Goal: Task Accomplishment & Management: Use online tool/utility

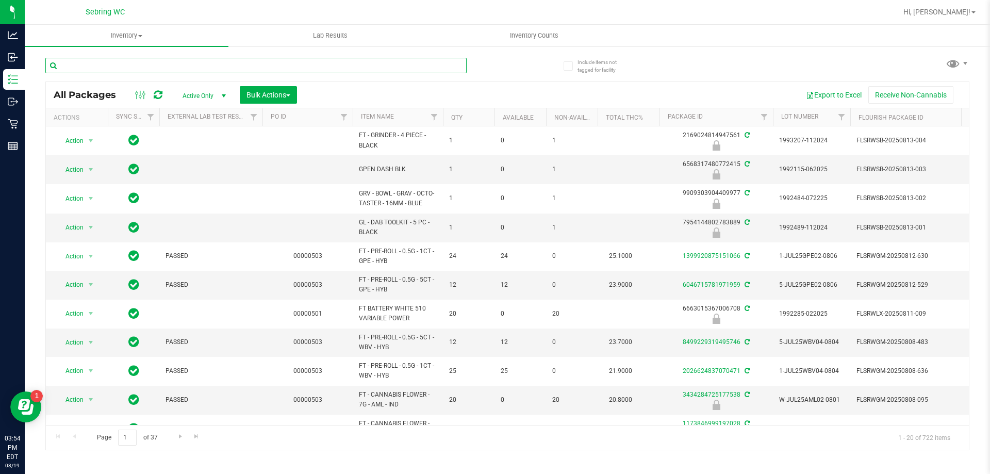
click at [78, 64] on input "text" at bounding box center [255, 65] width 421 height 15
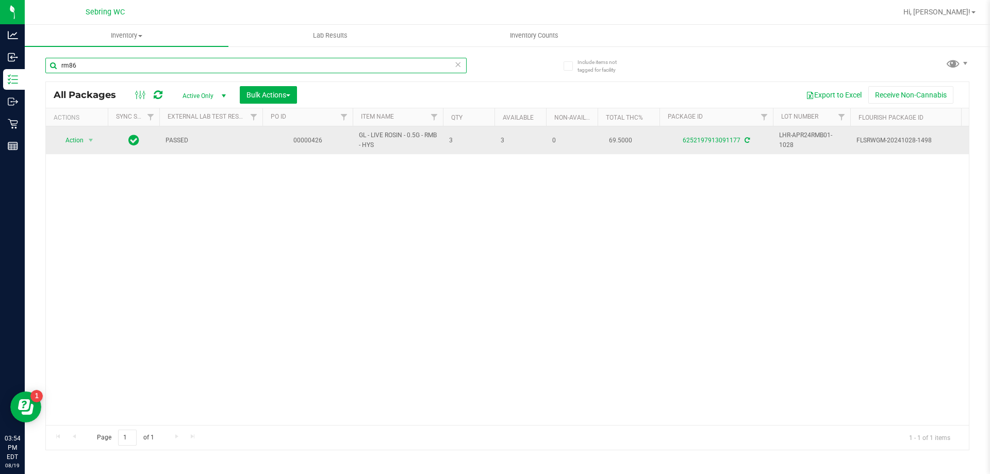
type input "rm86"
click at [702, 154] on td "6252197913091177" at bounding box center [715, 140] width 113 height 28
click at [698, 139] on link "6252197913091177" at bounding box center [712, 140] width 58 height 7
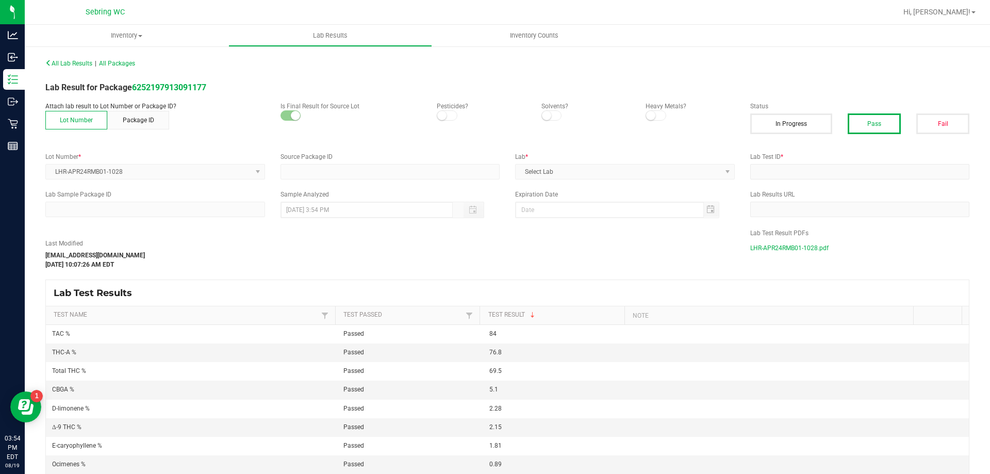
type input "6252197913091177"
type input "2410CBR0155-008"
type input "[DATE] 10:06 AM"
click at [751, 249] on span "LHR-APR24RMB01-1028.pdf" at bounding box center [789, 247] width 78 height 15
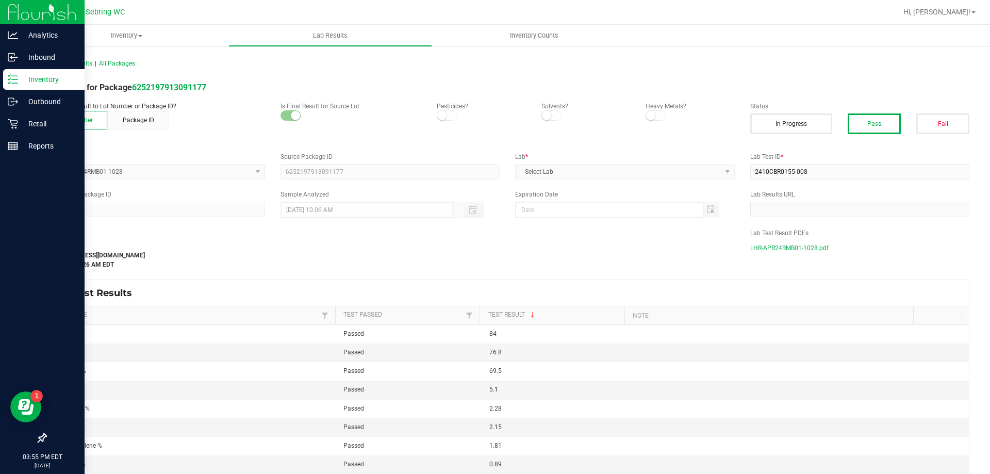
click at [9, 82] on icon at bounding box center [13, 79] width 10 height 10
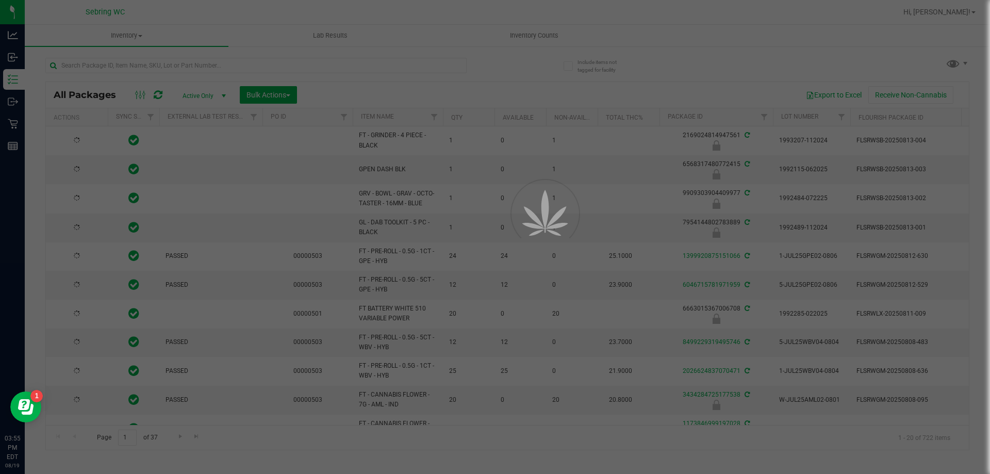
click at [173, 71] on div at bounding box center [495, 237] width 990 height 474
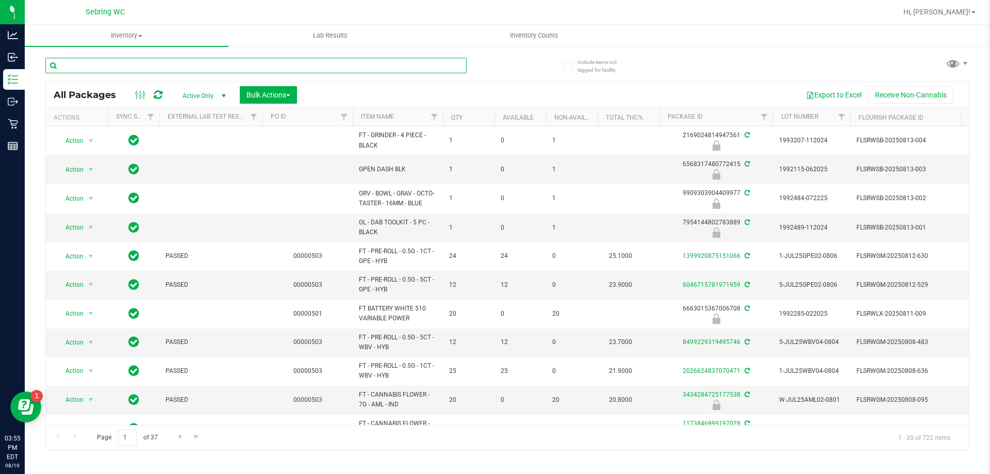
click at [90, 63] on input "text" at bounding box center [255, 65] width 421 height 15
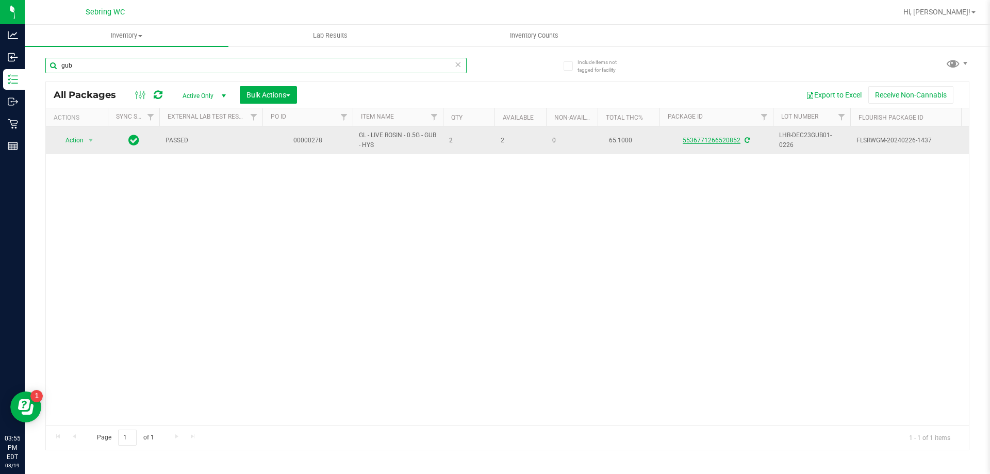
type input "gub"
click at [703, 138] on link "5536771266520852" at bounding box center [712, 140] width 58 height 7
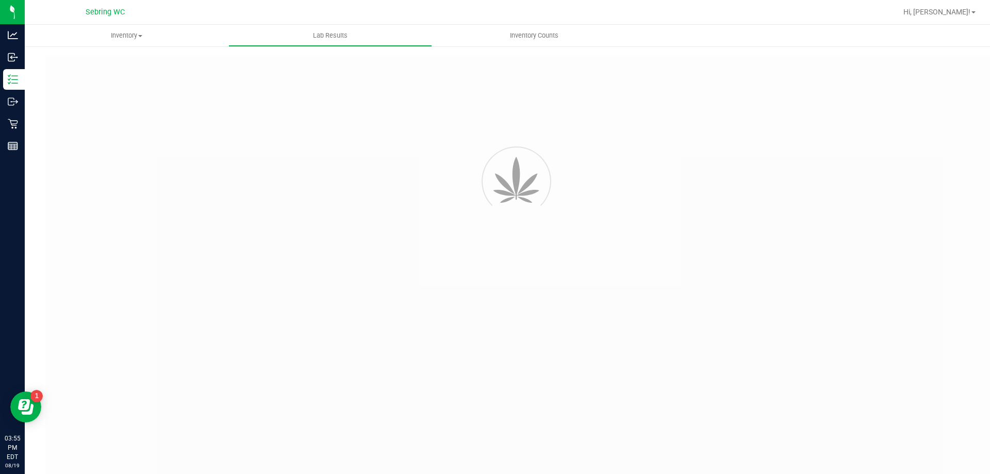
type input "5536771266520852"
type input "IB27018-06"
type input "[DATE] 3:08 PM"
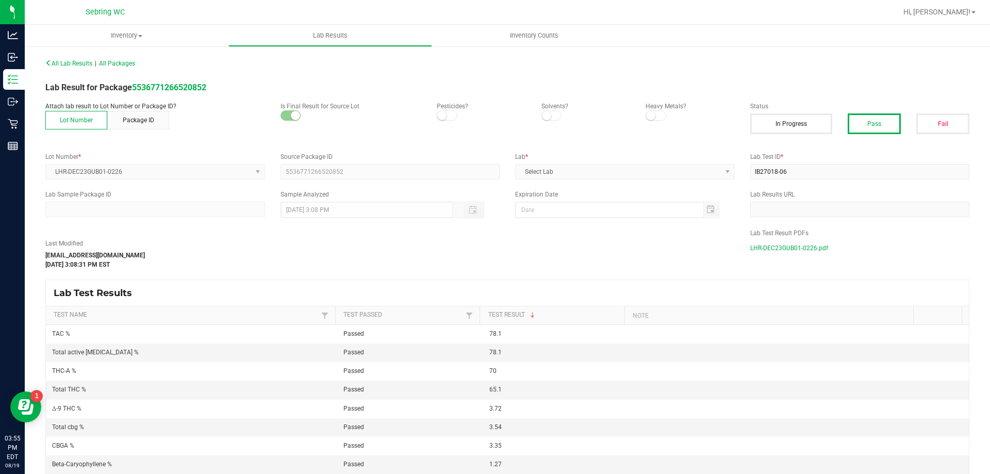
click at [760, 249] on span "LHR-DEC23GUB01-0226.pdf" at bounding box center [789, 247] width 78 height 15
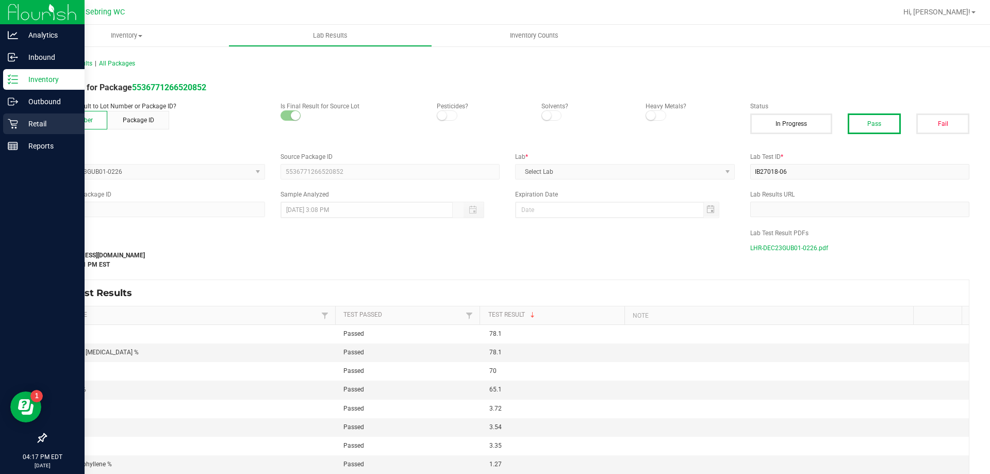
click at [20, 120] on p "Retail" at bounding box center [49, 124] width 62 height 12
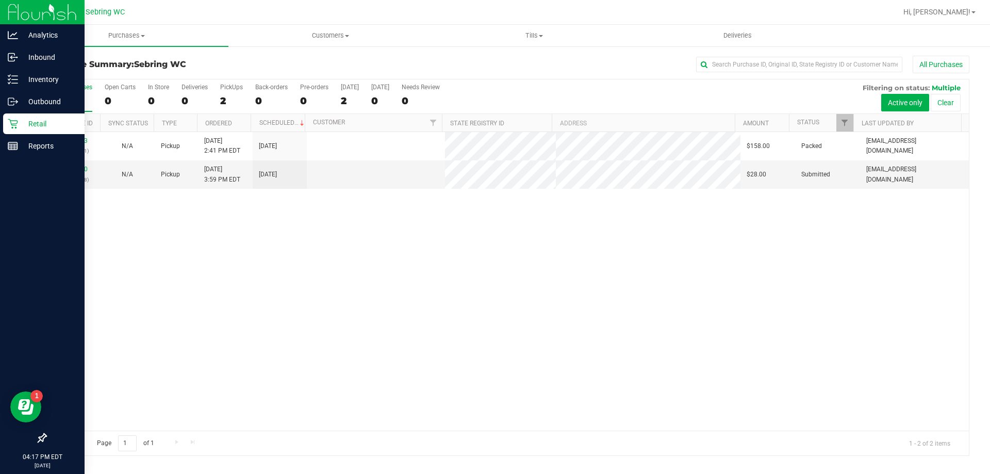
click at [177, 230] on div "11813423 (316042671) N/A Pickup [DATE] 2:41 PM EDT 8/19/2025 $158.00 Packed [EM…" at bounding box center [507, 281] width 923 height 299
click at [63, 169] on link "11814360" at bounding box center [73, 169] width 29 height 7
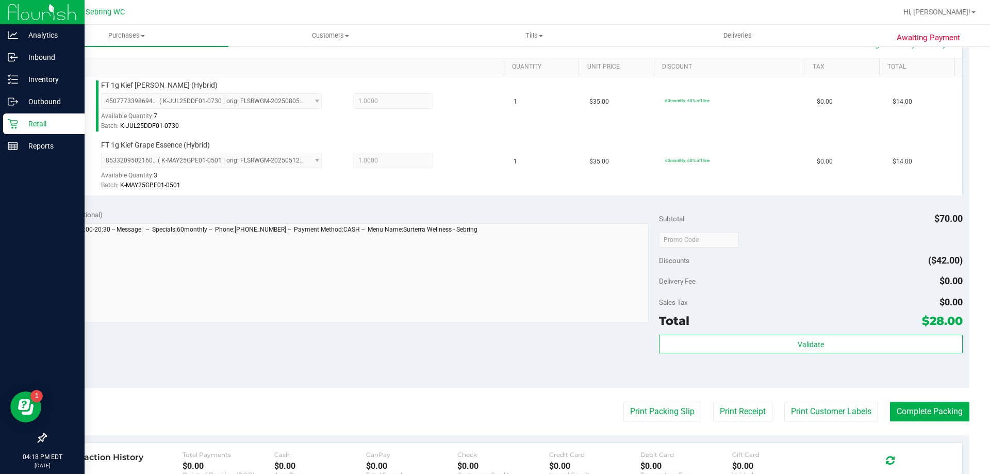
scroll to position [258, 0]
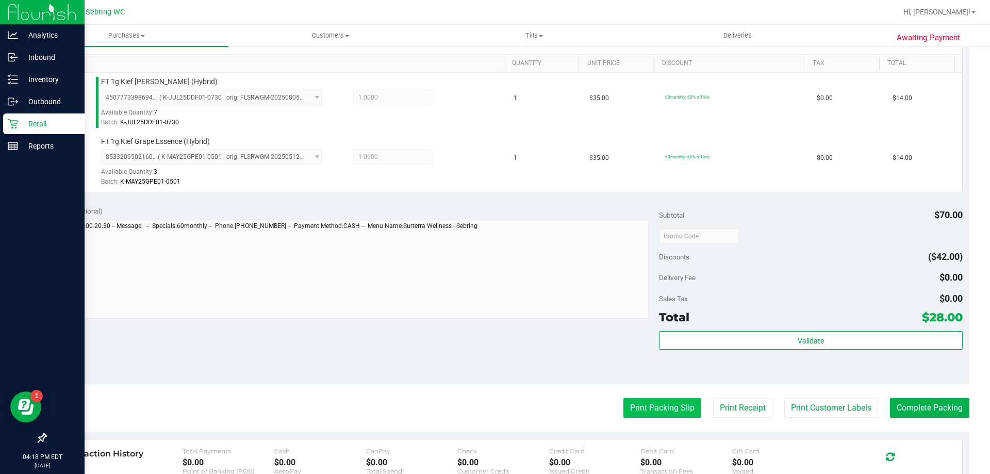
click at [665, 415] on button "Print Packing Slip" at bounding box center [662, 408] width 78 height 20
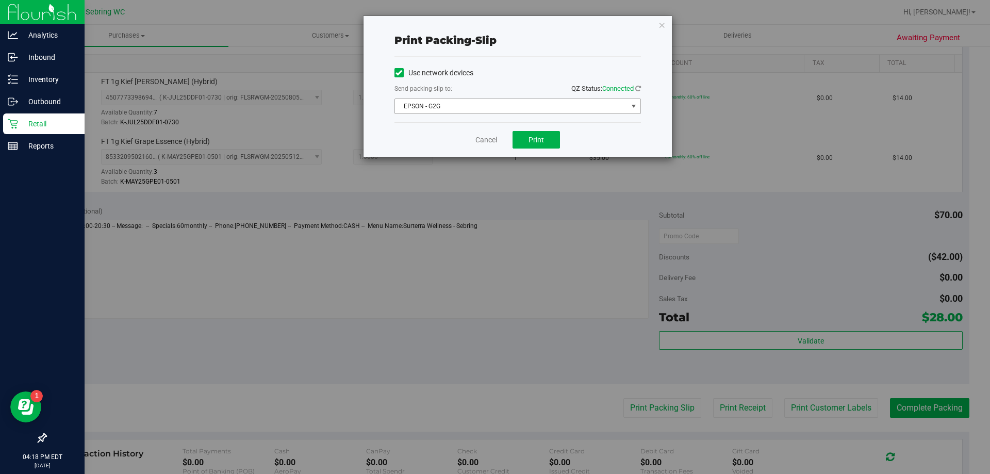
click at [501, 108] on span "EPSON - G2G" at bounding box center [511, 106] width 233 height 14
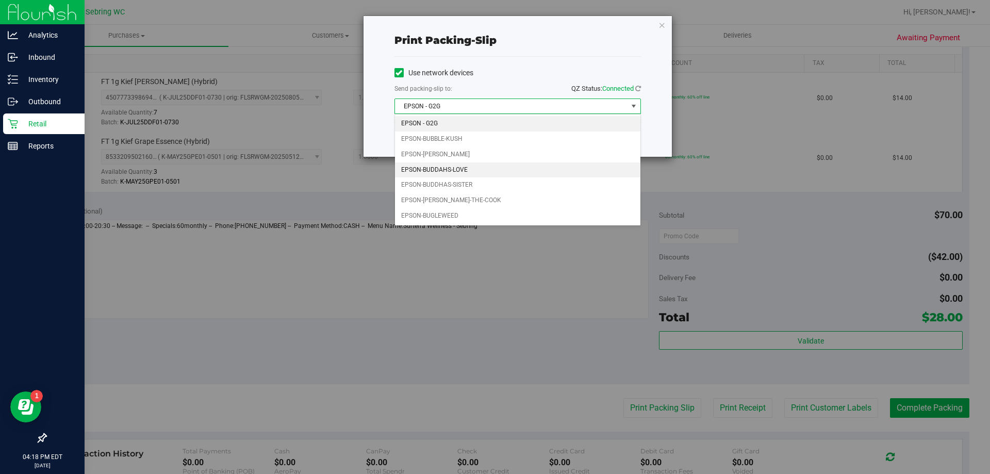
click at [478, 170] on li "EPSON-BUDDAHS-LOVE" at bounding box center [517, 169] width 245 height 15
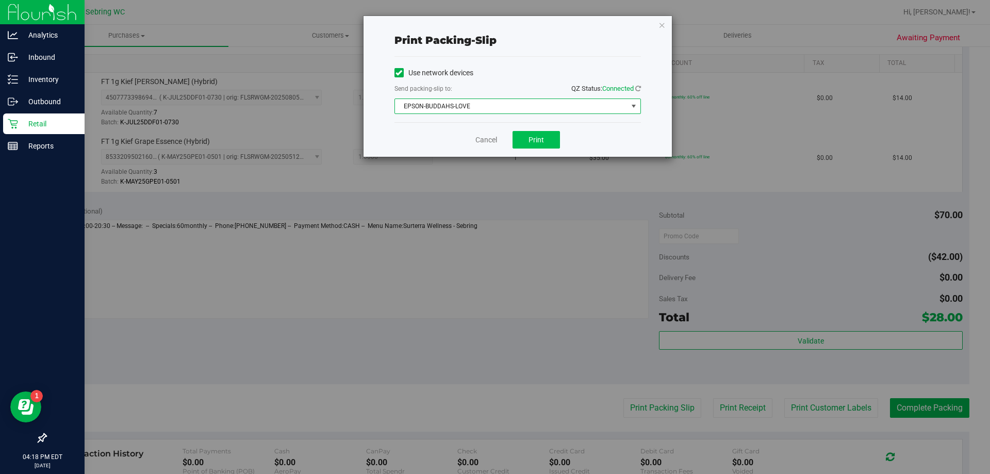
click at [515, 142] on div "Cancel Print" at bounding box center [517, 139] width 246 height 35
click at [518, 142] on button "Print" at bounding box center [536, 140] width 47 height 18
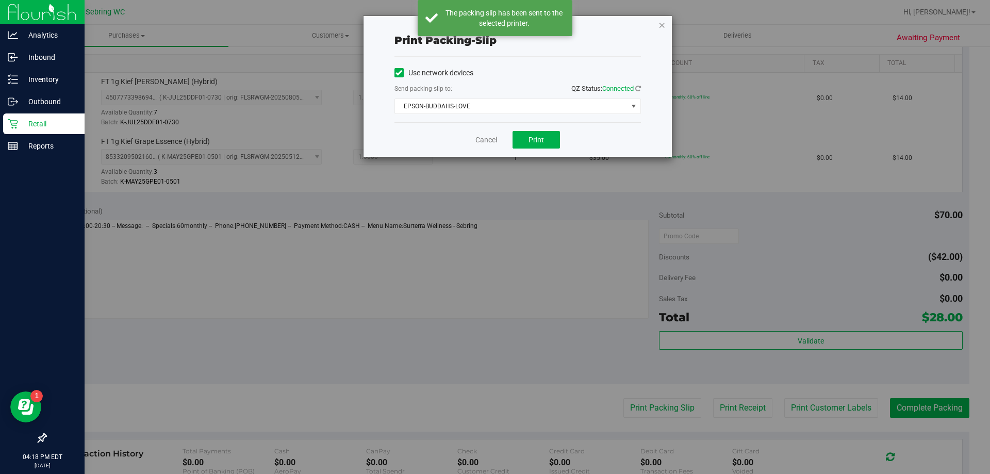
click at [665, 29] on icon "button" at bounding box center [661, 25] width 7 height 12
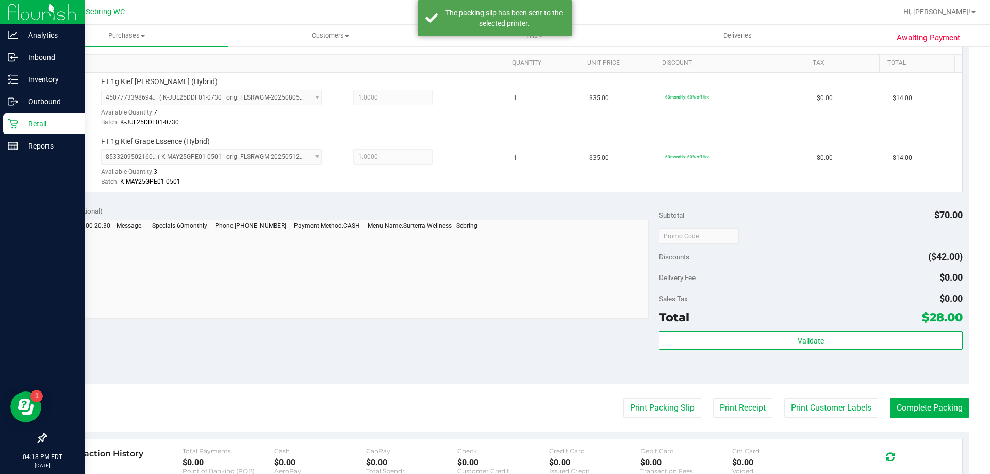
scroll to position [429, 0]
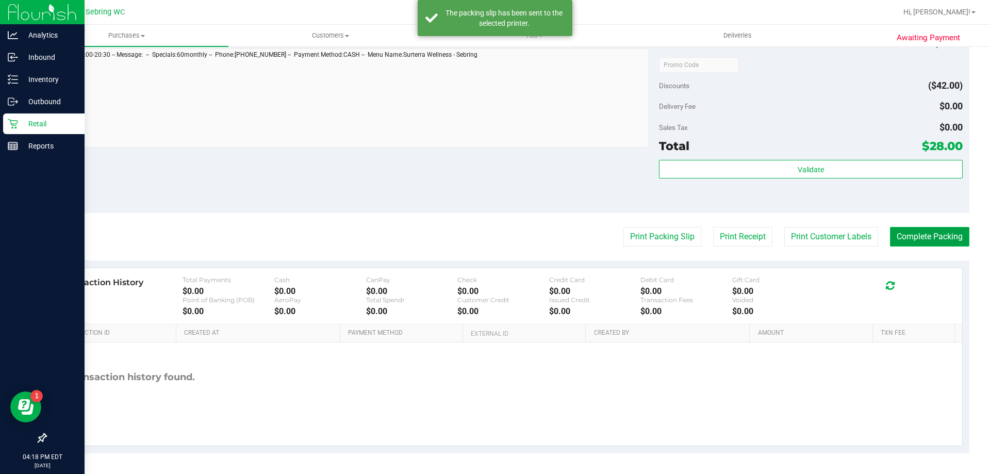
click at [912, 237] on button "Complete Packing" at bounding box center [929, 237] width 79 height 20
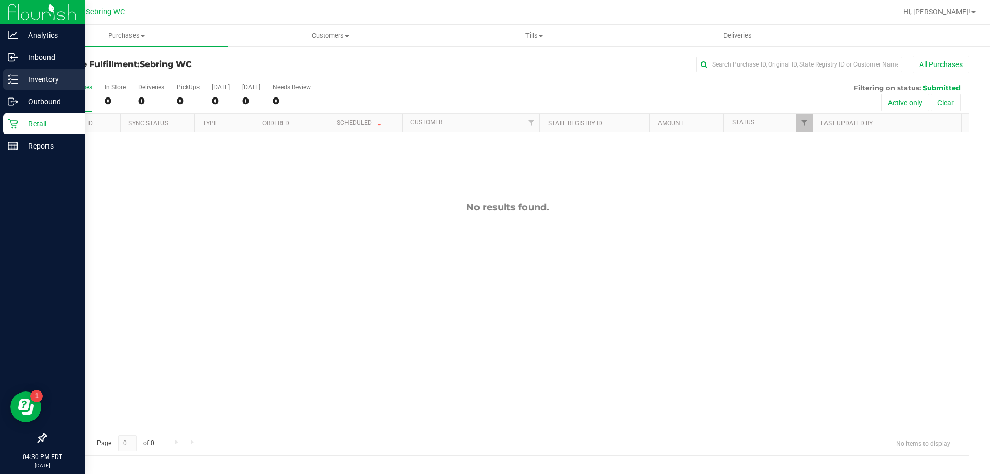
click at [9, 75] on icon at bounding box center [13, 79] width 10 height 10
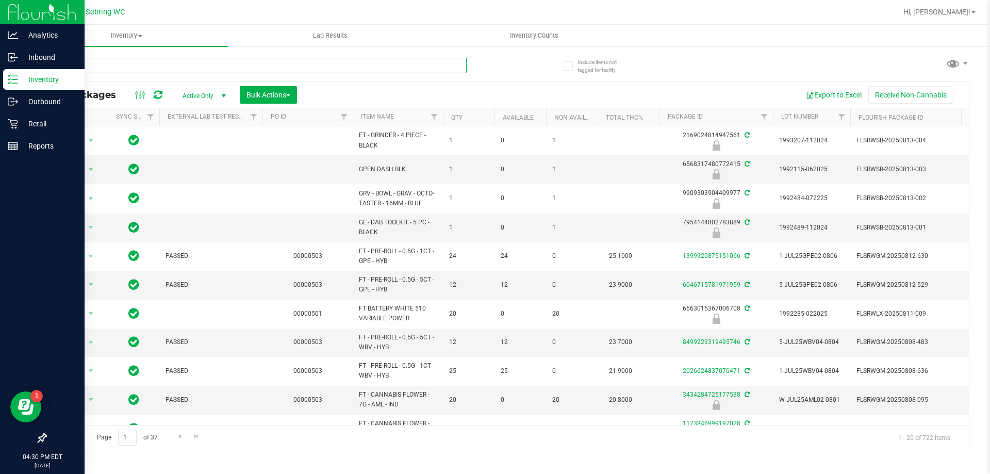
click at [112, 64] on input "text" at bounding box center [255, 65] width 421 height 15
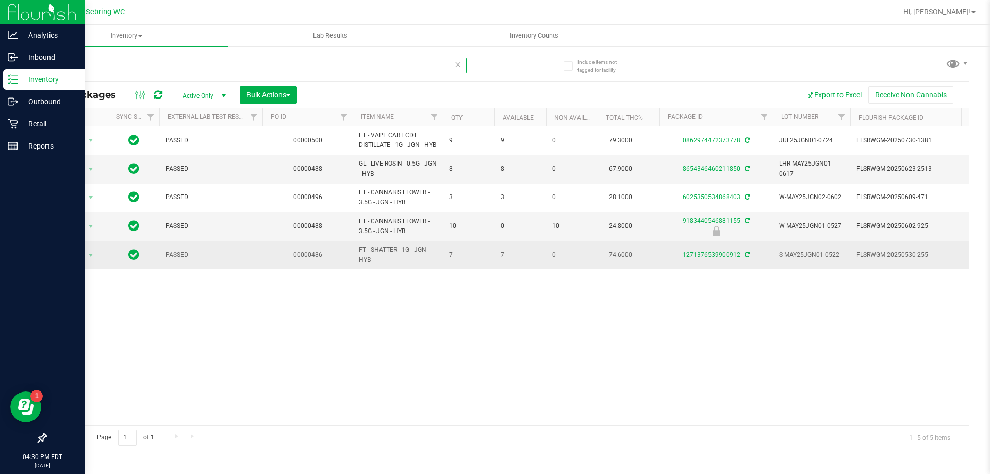
type input "jgn"
click at [709, 258] on link "1271376539900912" at bounding box center [712, 254] width 58 height 7
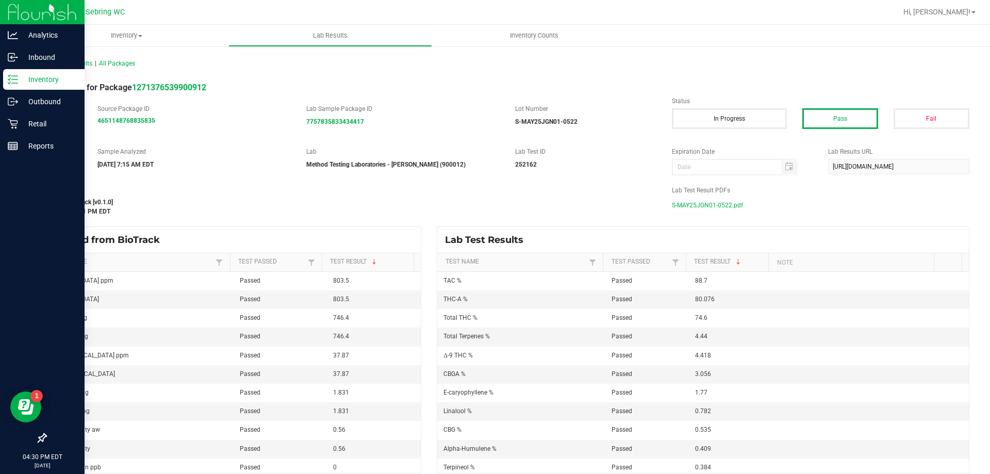
click at [694, 207] on span "S-MAY25JGN01-0522.pdf" at bounding box center [707, 204] width 71 height 15
click at [718, 206] on span "S-MAY25JGN01-0522.pdf" at bounding box center [707, 204] width 71 height 15
click at [41, 126] on p "Retail" at bounding box center [49, 124] width 62 height 12
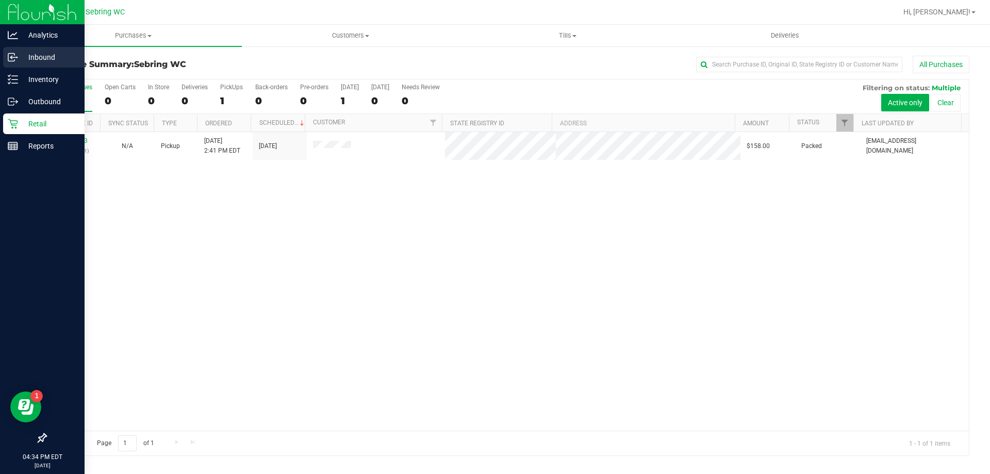
click at [17, 57] on circle at bounding box center [17, 58] width 2 height 2
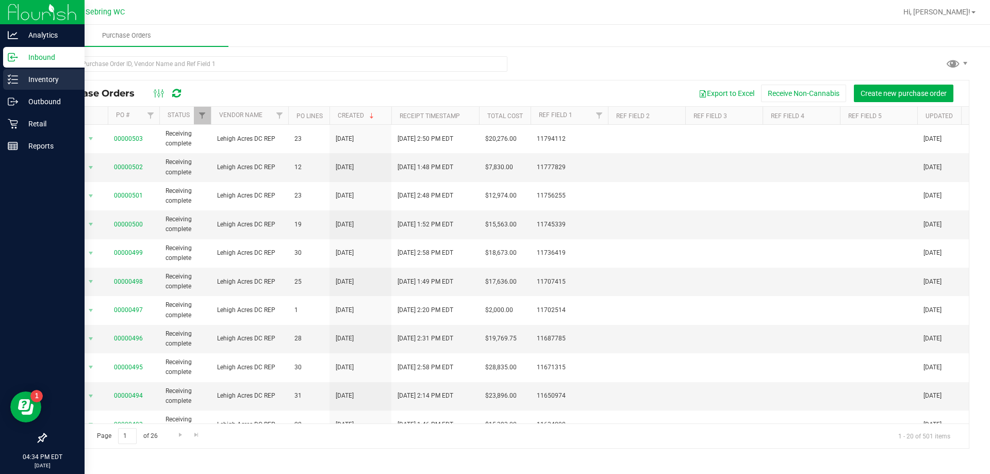
click at [58, 82] on p "Inventory" at bounding box center [49, 79] width 62 height 12
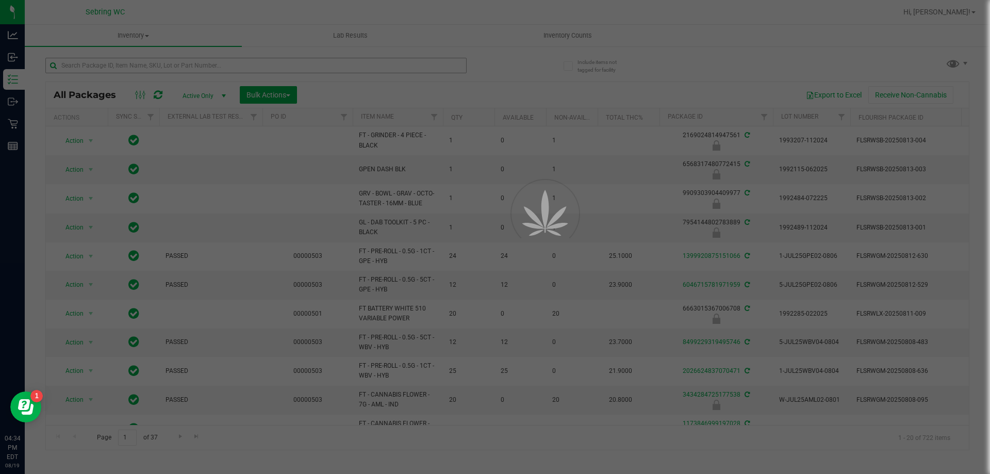
click at [120, 62] on div at bounding box center [495, 237] width 990 height 474
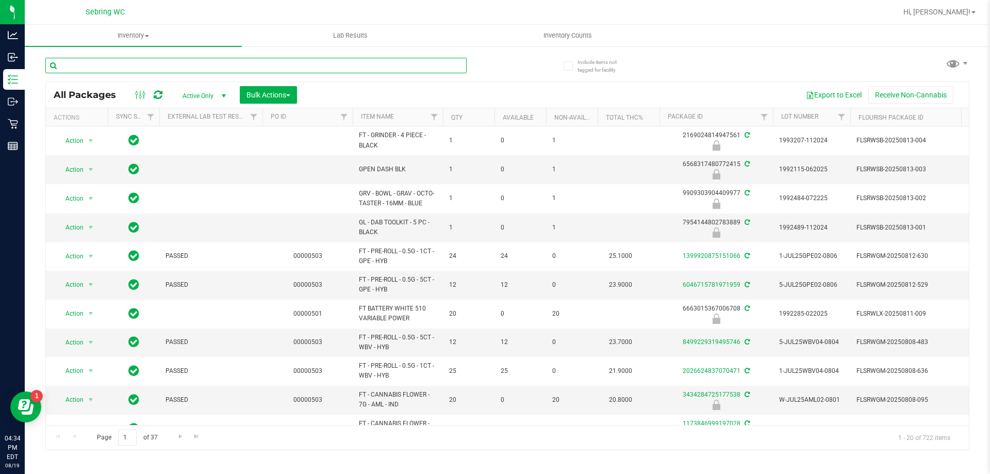
click at [120, 64] on input "text" at bounding box center [255, 65] width 421 height 15
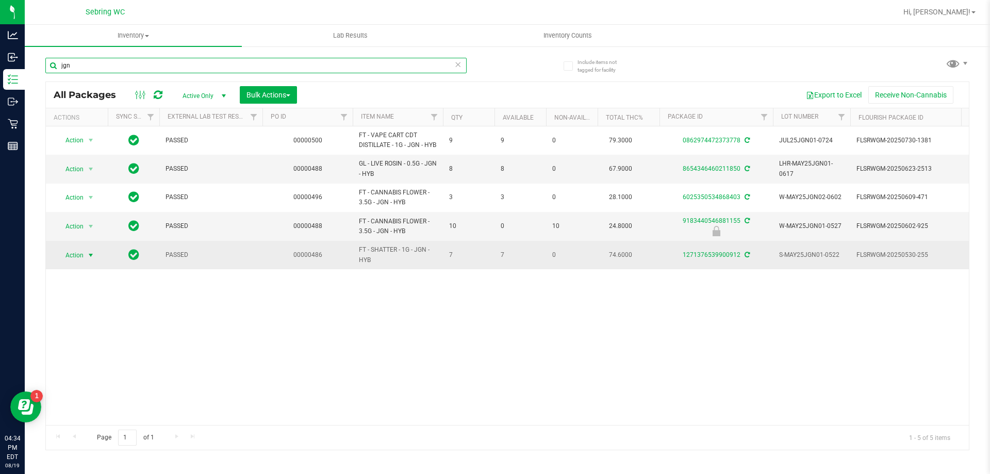
type input "jgn"
click at [69, 262] on span "Action" at bounding box center [70, 255] width 28 height 14
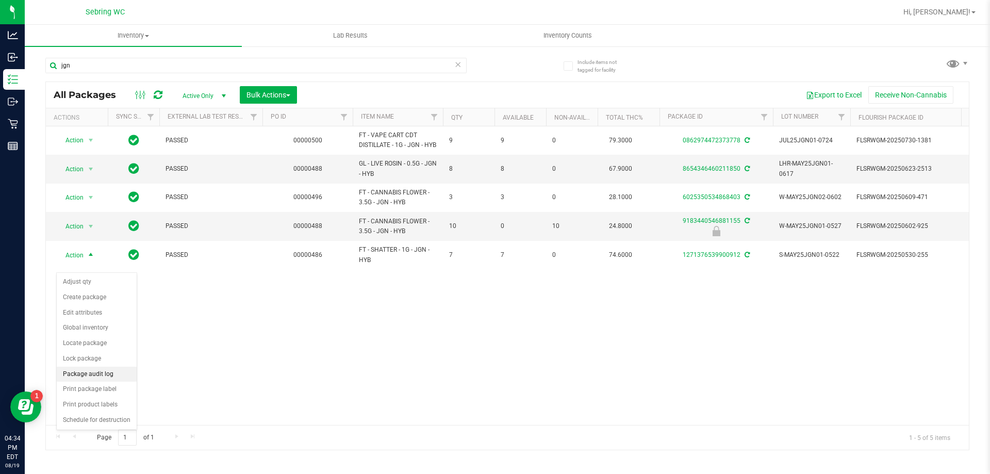
click at [103, 370] on li "Package audit log" at bounding box center [97, 374] width 80 height 15
